Goal: Information Seeking & Learning: Learn about a topic

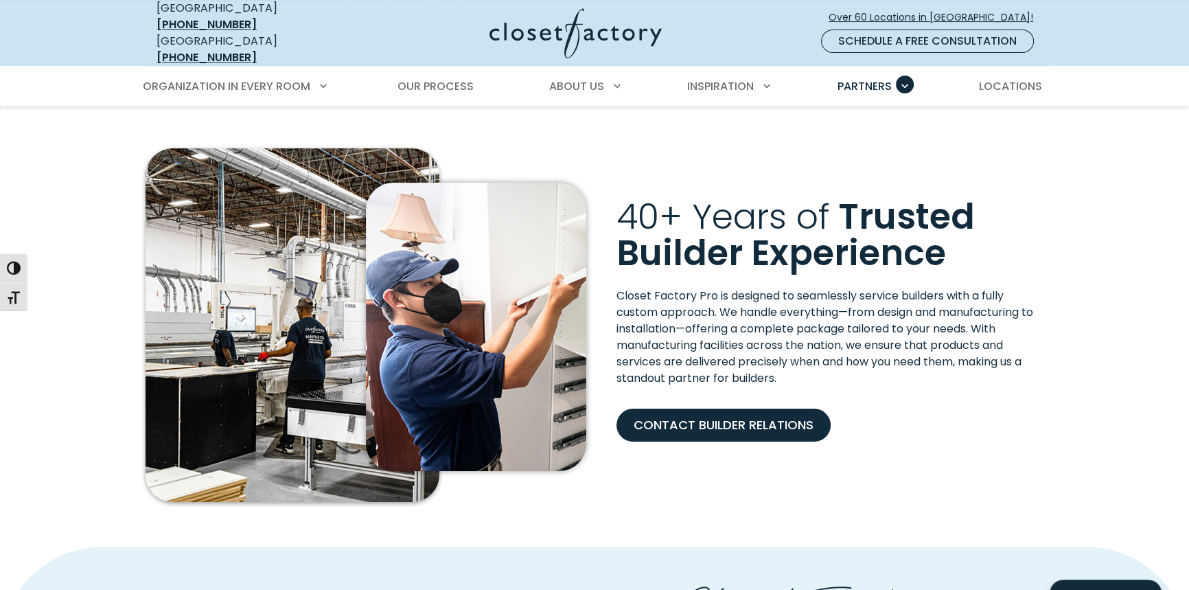
scroll to position [312, 0]
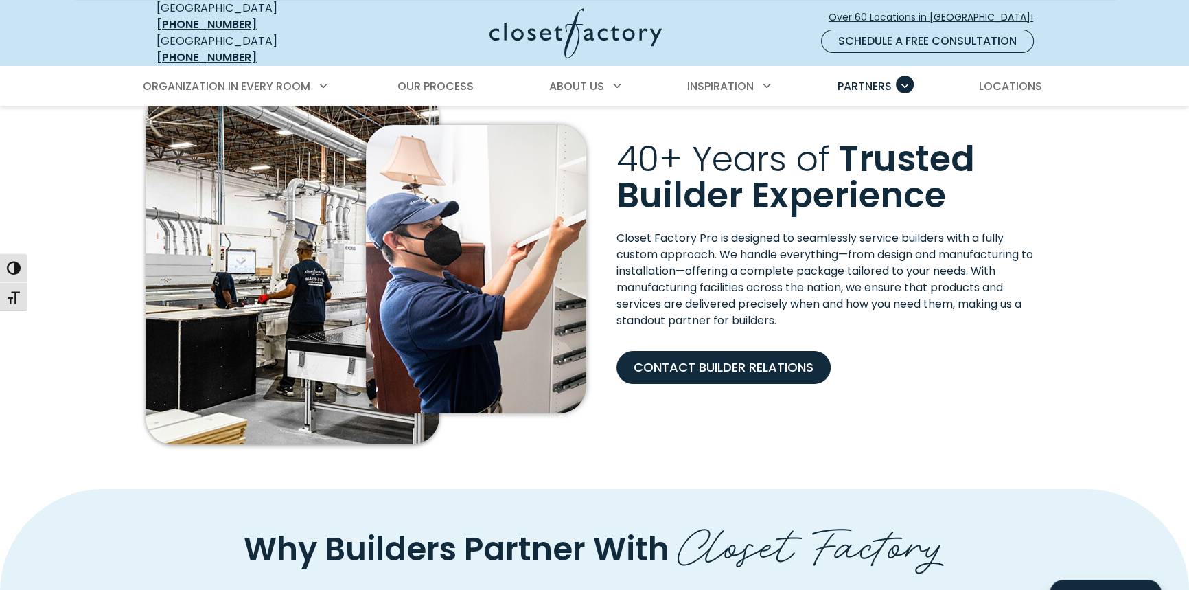
drag, startPoint x: 1062, startPoint y: 211, endPoint x: 1066, endPoint y: 219, distance: 9.2
click at [1062, 211] on div "40+ Years of Trusted Builder Experience Closet Factory Pro is designed to seaml…" at bounding box center [594, 270] width 1189 height 437
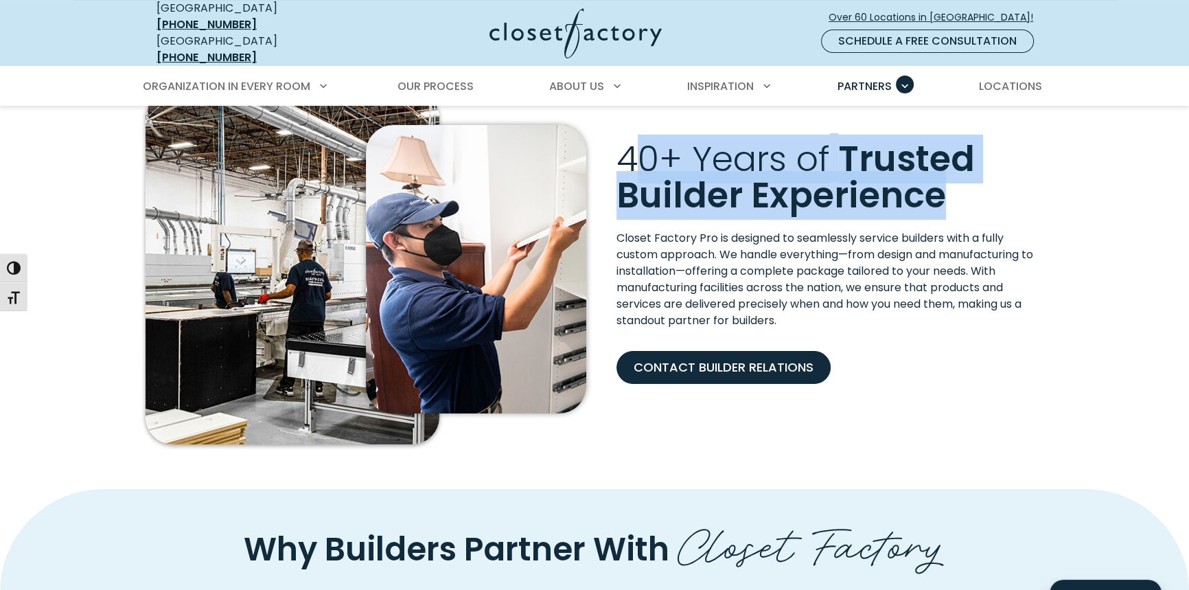
drag, startPoint x: 713, startPoint y: 162, endPoint x: 943, endPoint y: 181, distance: 230.8
click at [943, 181] on h2 "40+ Years of Trusted Builder Experience" at bounding box center [830, 177] width 427 height 73
click at [943, 181] on span "Trusted Builder Experience" at bounding box center [796, 177] width 358 height 85
drag, startPoint x: 797, startPoint y: 179, endPoint x: 615, endPoint y: 156, distance: 184.1
click at [615, 156] on div "40+ Years of Trusted Builder Experience" at bounding box center [830, 186] width 444 height 90
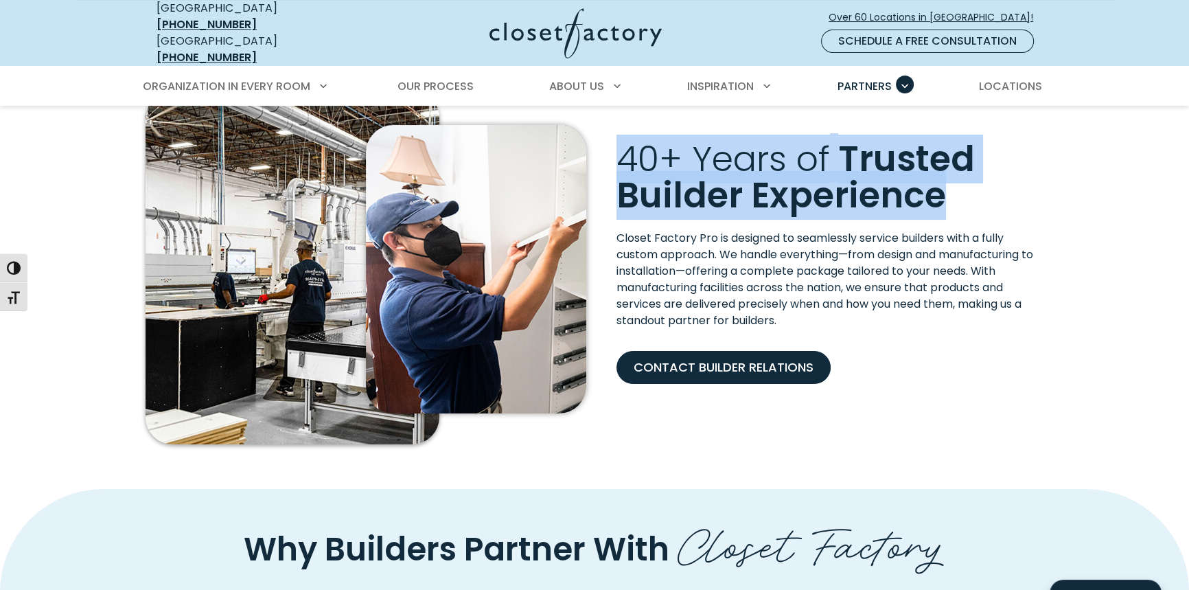
copy h2 "40+ Years of Trusted Builder Experience"
drag, startPoint x: 941, startPoint y: 247, endPoint x: 933, endPoint y: 247, distance: 7.6
click at [941, 247] on p "Closet Factory Pro is designed to seamlessly service builders with a fully cust…" at bounding box center [830, 279] width 427 height 99
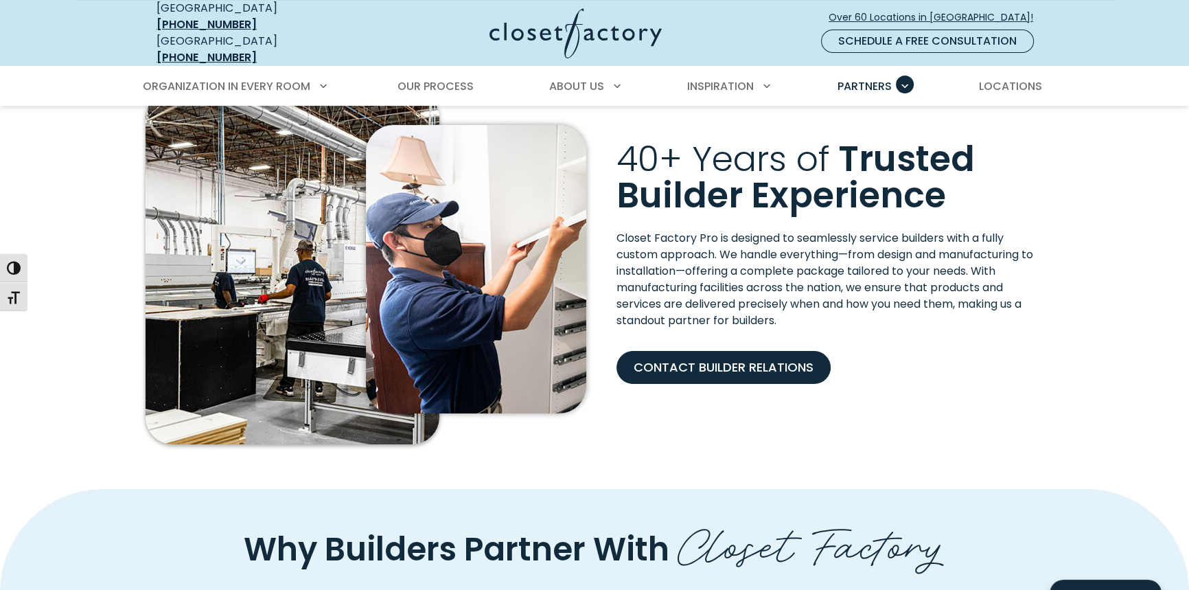
drag, startPoint x: 1076, startPoint y: 408, endPoint x: 1066, endPoint y: 391, distance: 19.4
click at [1076, 408] on div "40+ Years of Trusted Builder Experience Closet Factory Pro is designed to seaml…" at bounding box center [594, 270] width 1189 height 437
click at [1097, 386] on div "40+ Years of Trusted Builder Experience Closet Factory Pro is designed to seaml…" at bounding box center [594, 270] width 1189 height 437
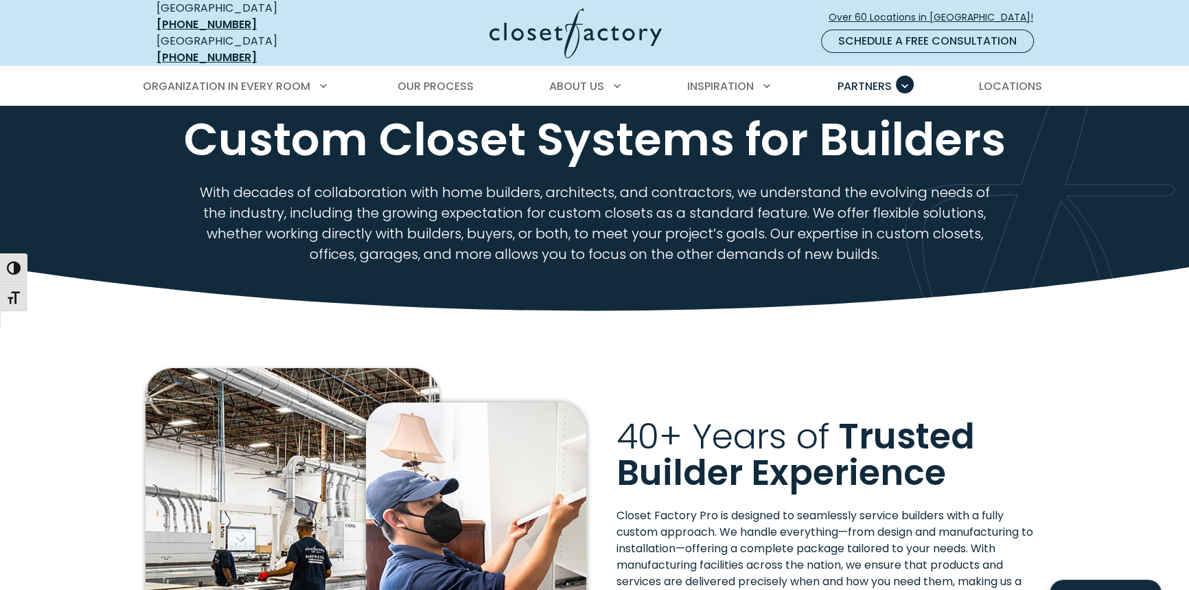
scroll to position [0, 0]
